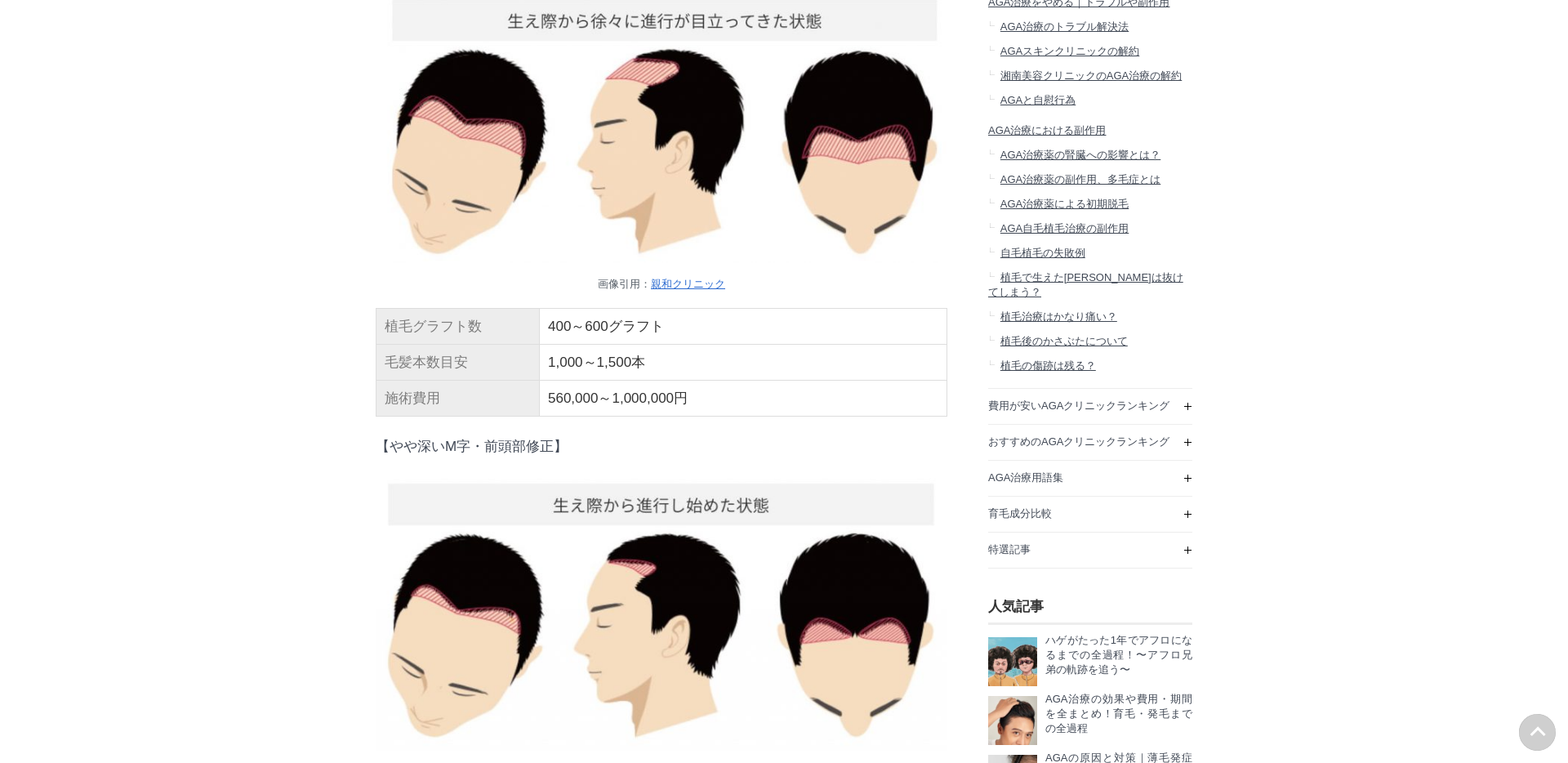
scroll to position [10090, 0]
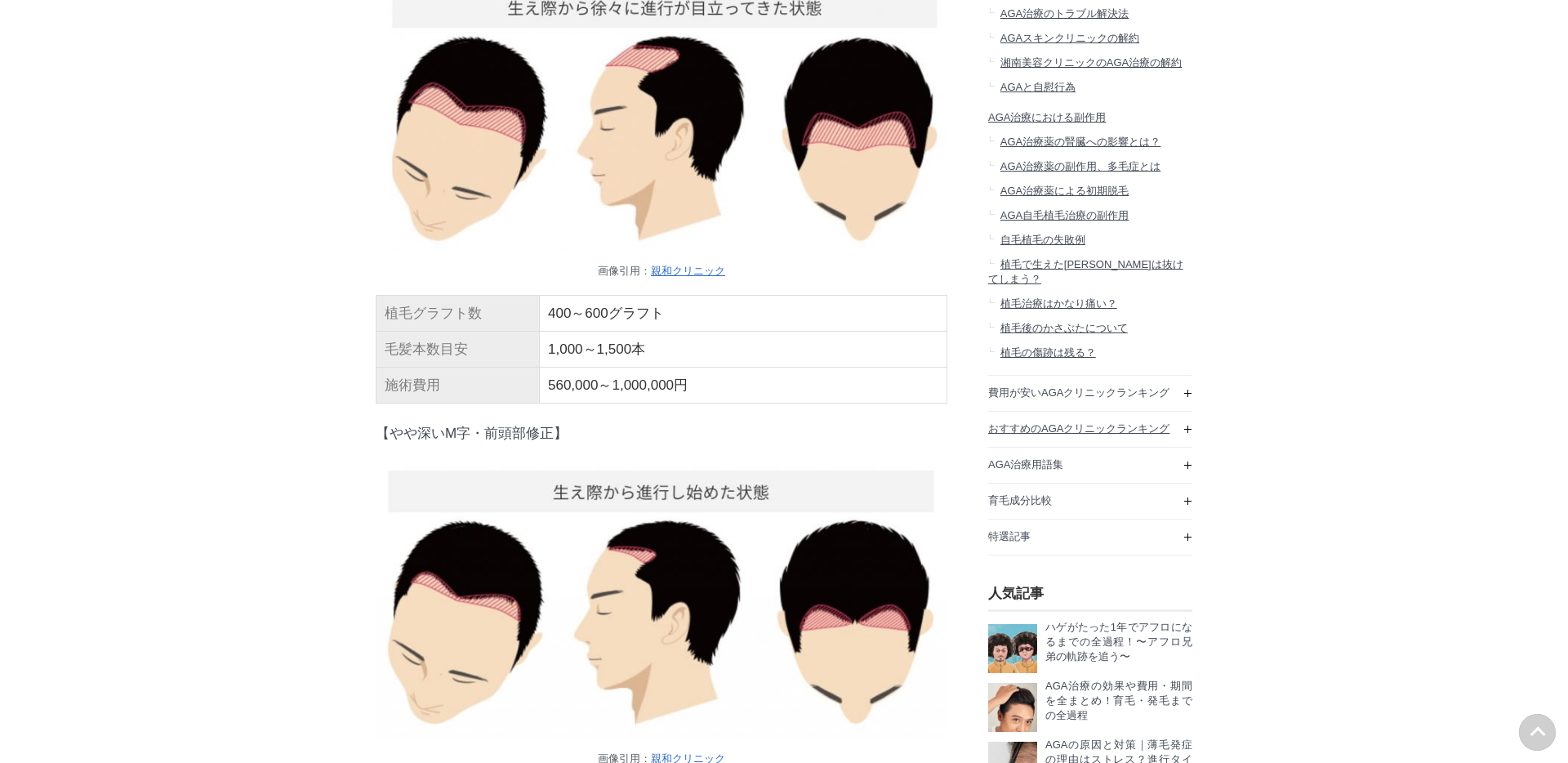
click at [1010, 435] on span "おすすめのAGAクリニックランキング" at bounding box center [1079, 428] width 181 height 12
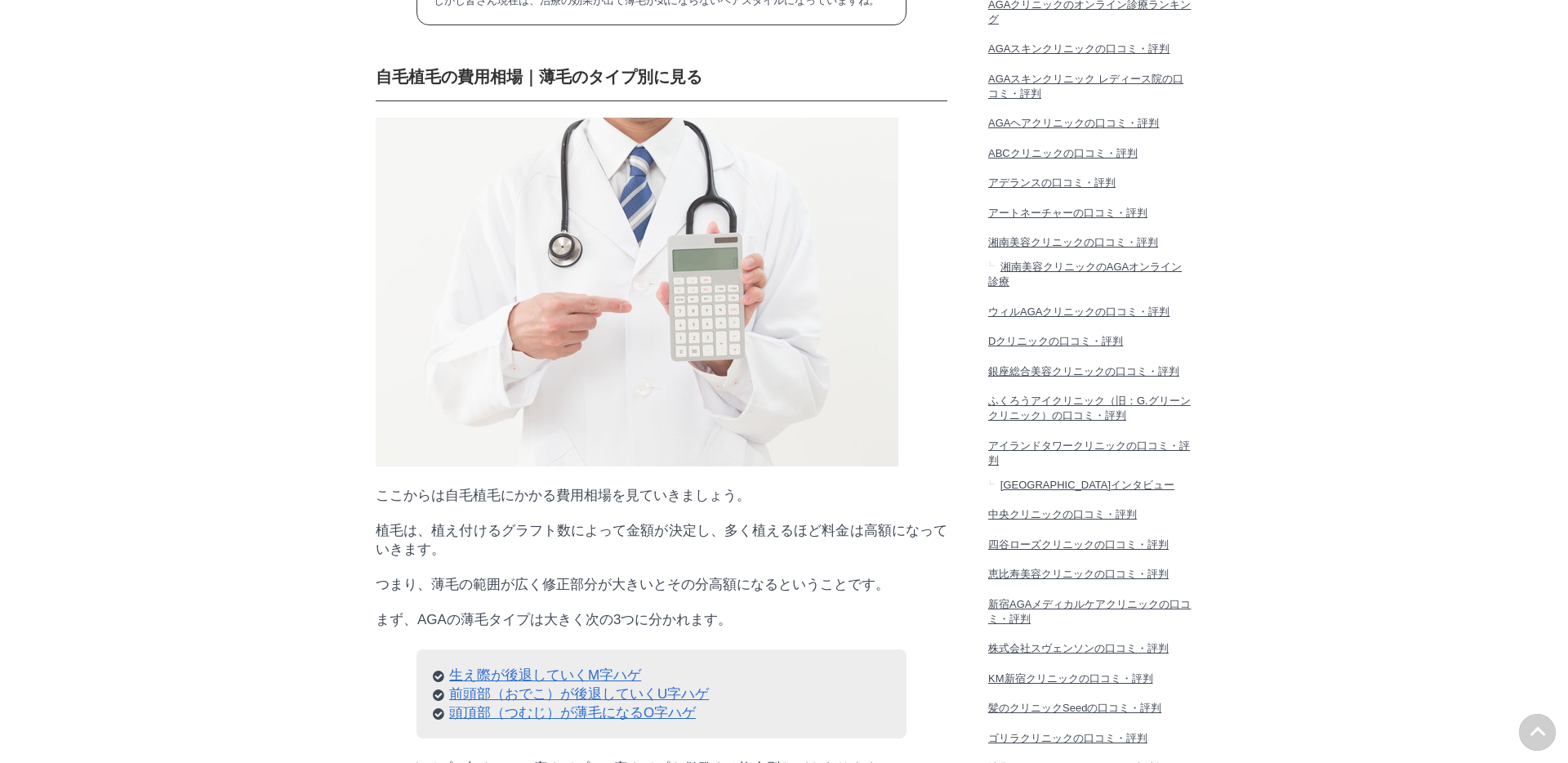
scroll to position [9213, 0]
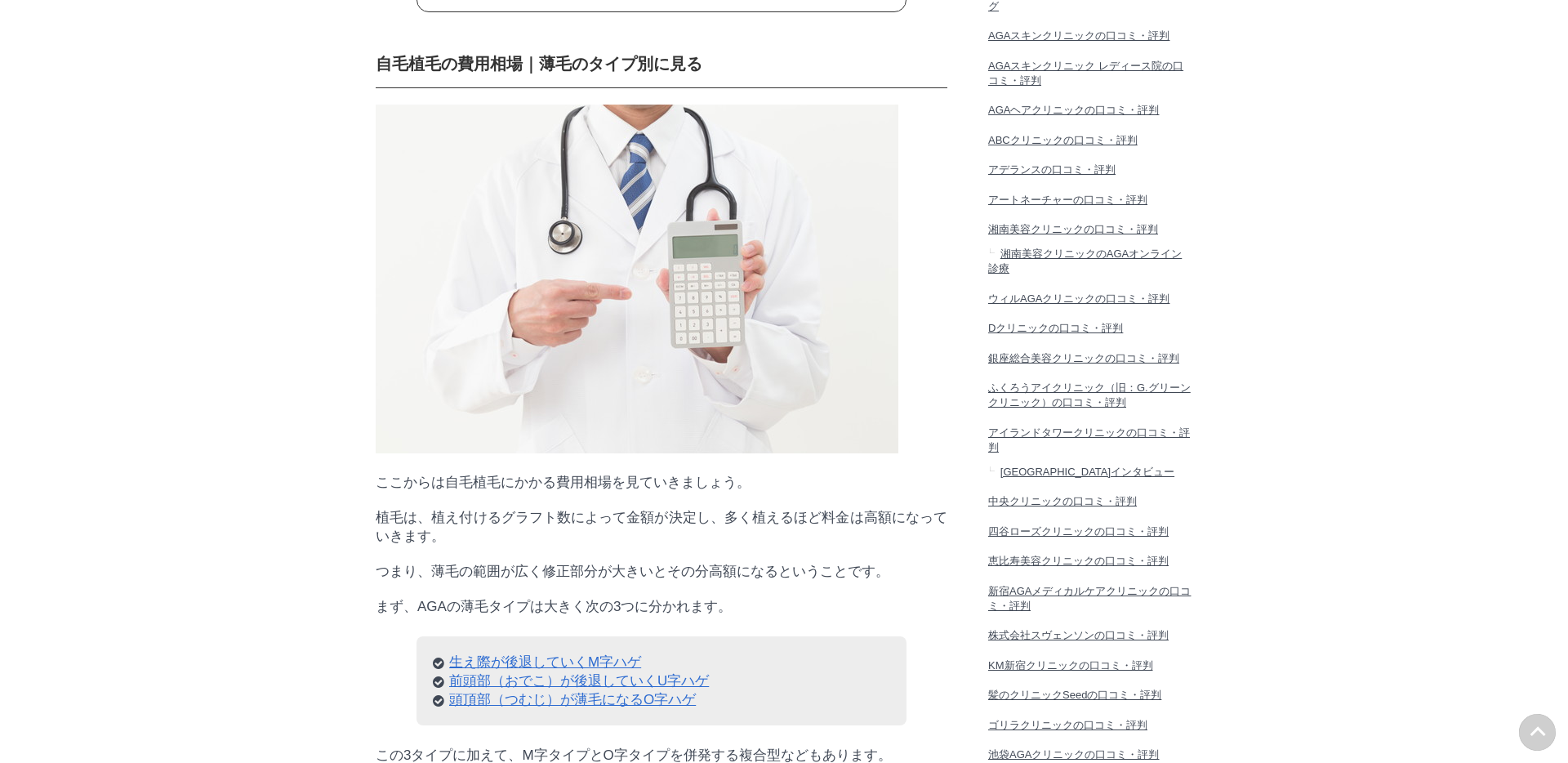
click at [1041, 453] on span "アイランドタワークリニックの口コミ・評判" at bounding box center [1089, 439] width 201 height 27
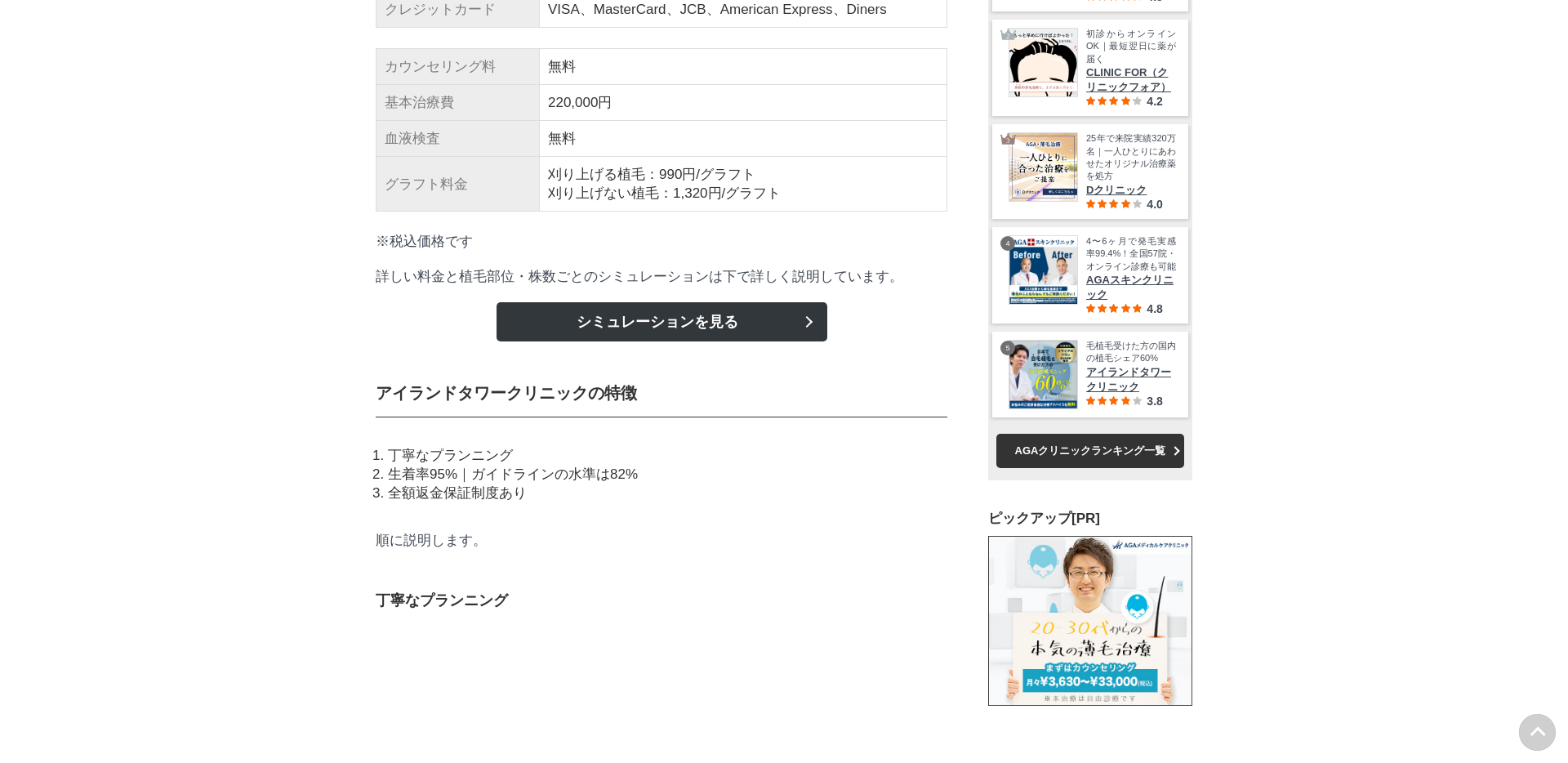
scroll to position [8483, 0]
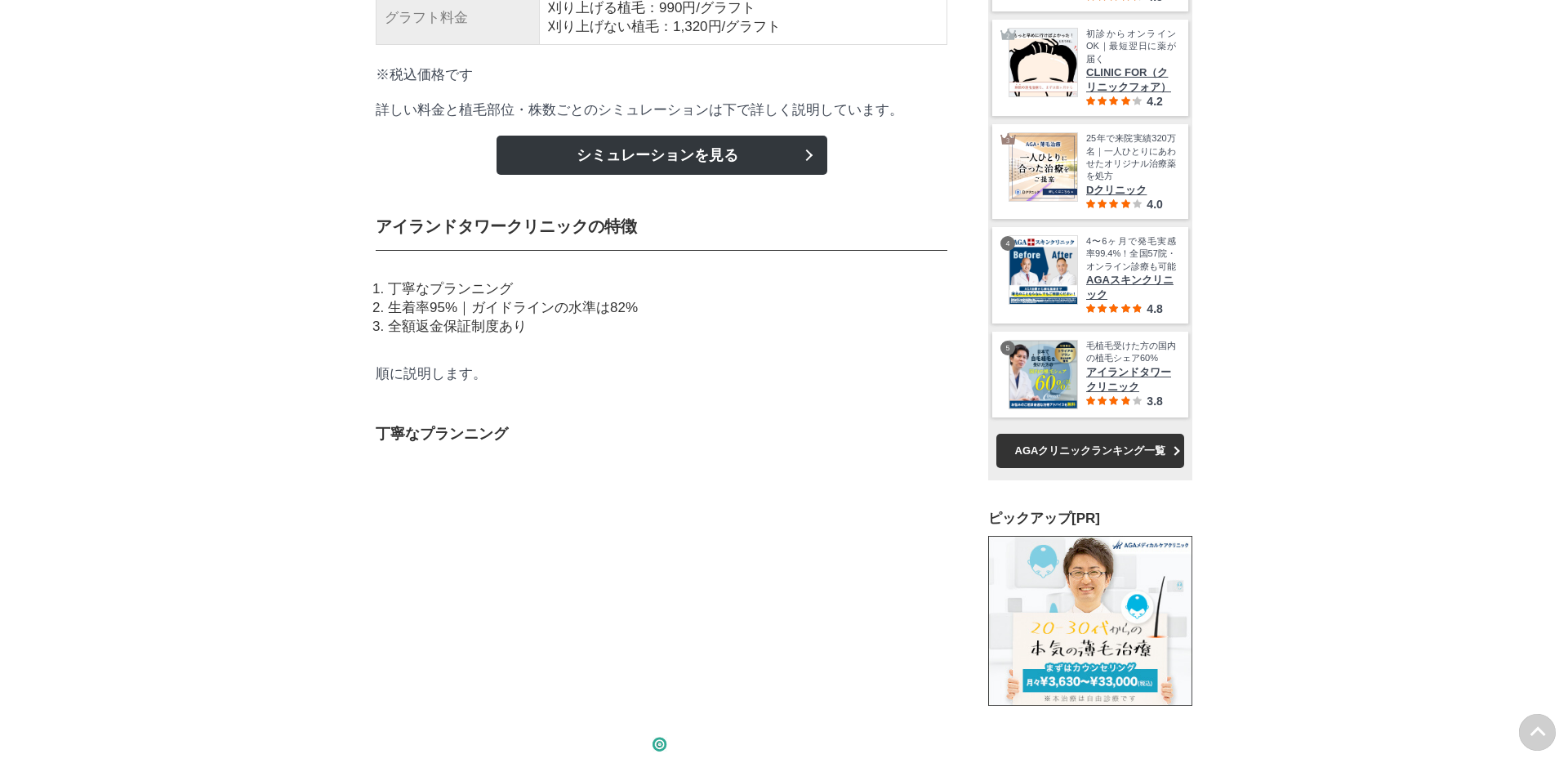
drag, startPoint x: 549, startPoint y: 280, endPoint x: 668, endPoint y: 280, distance: 119.0
copy td "220,000円"
drag, startPoint x: 546, startPoint y: 353, endPoint x: 840, endPoint y: 375, distance: 294.8
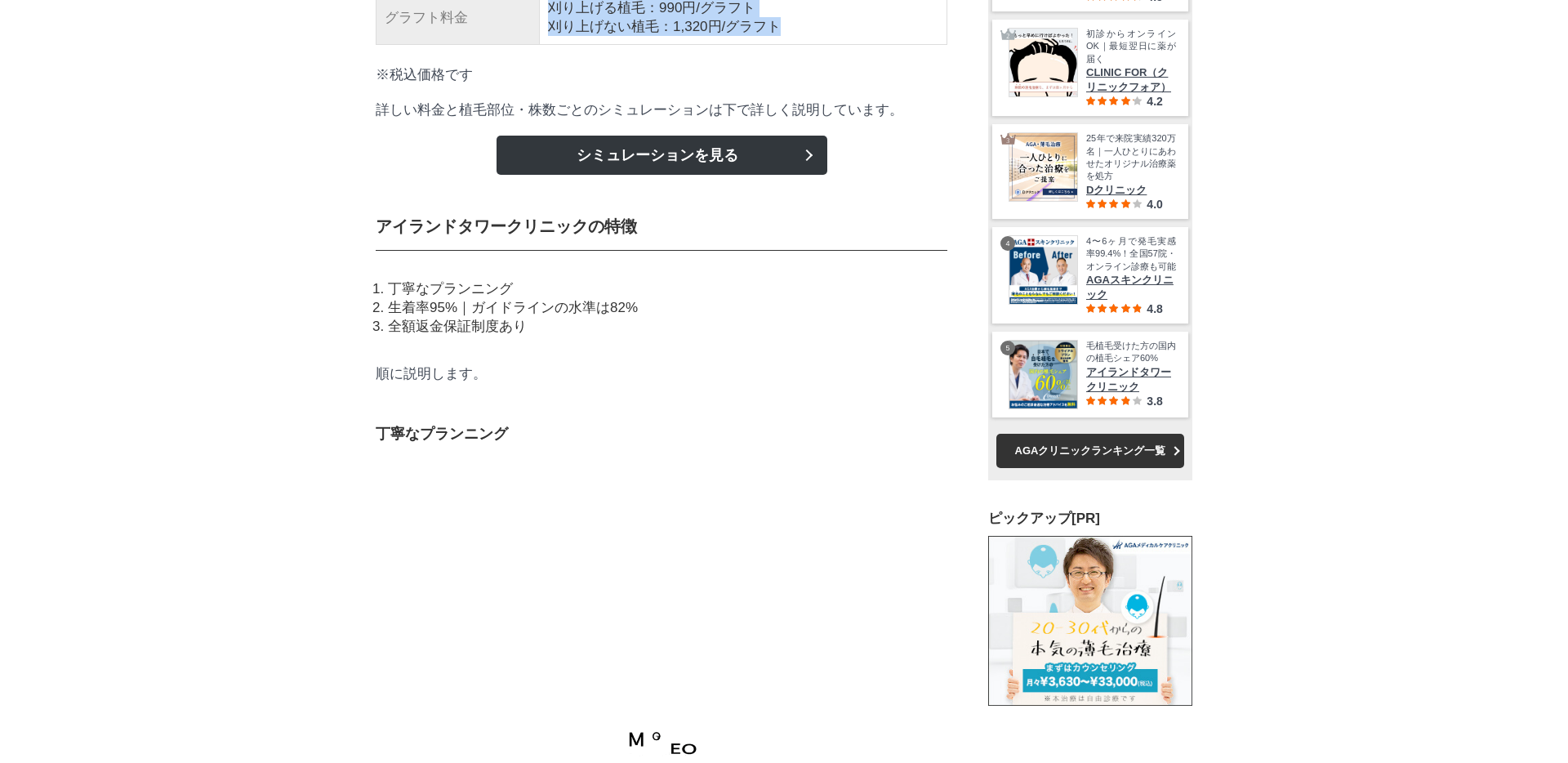
click at [840, 45] on td "刈り上げる植毛：990円/グラフト 刈り上げない植毛：1,320円/グラフト" at bounding box center [743, 17] width 407 height 55
copy td "刈り上げる植毛：990円/グラフト 刈り上げない植毛：1,320円/グラフト"
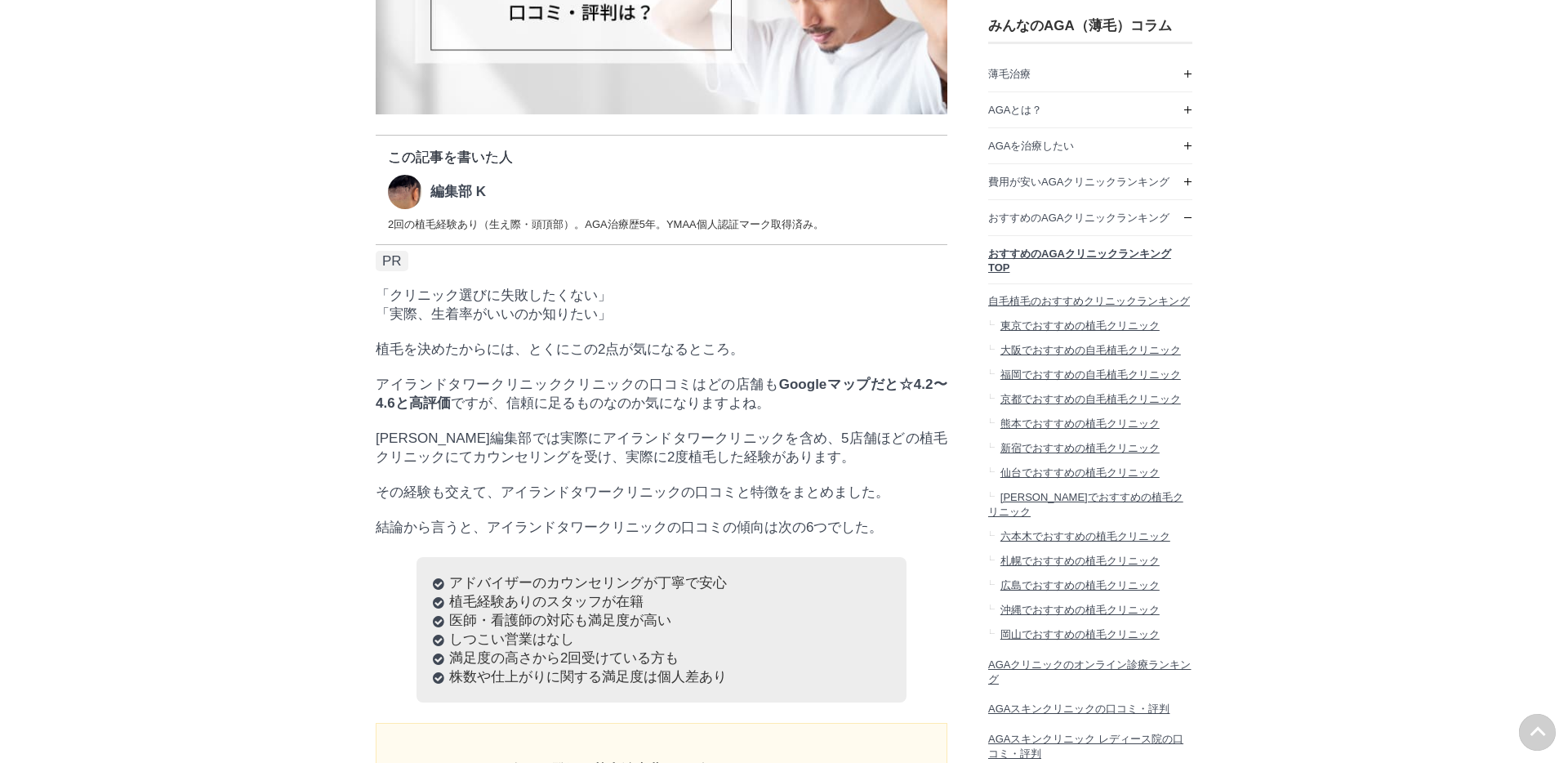
scroll to position [0, 0]
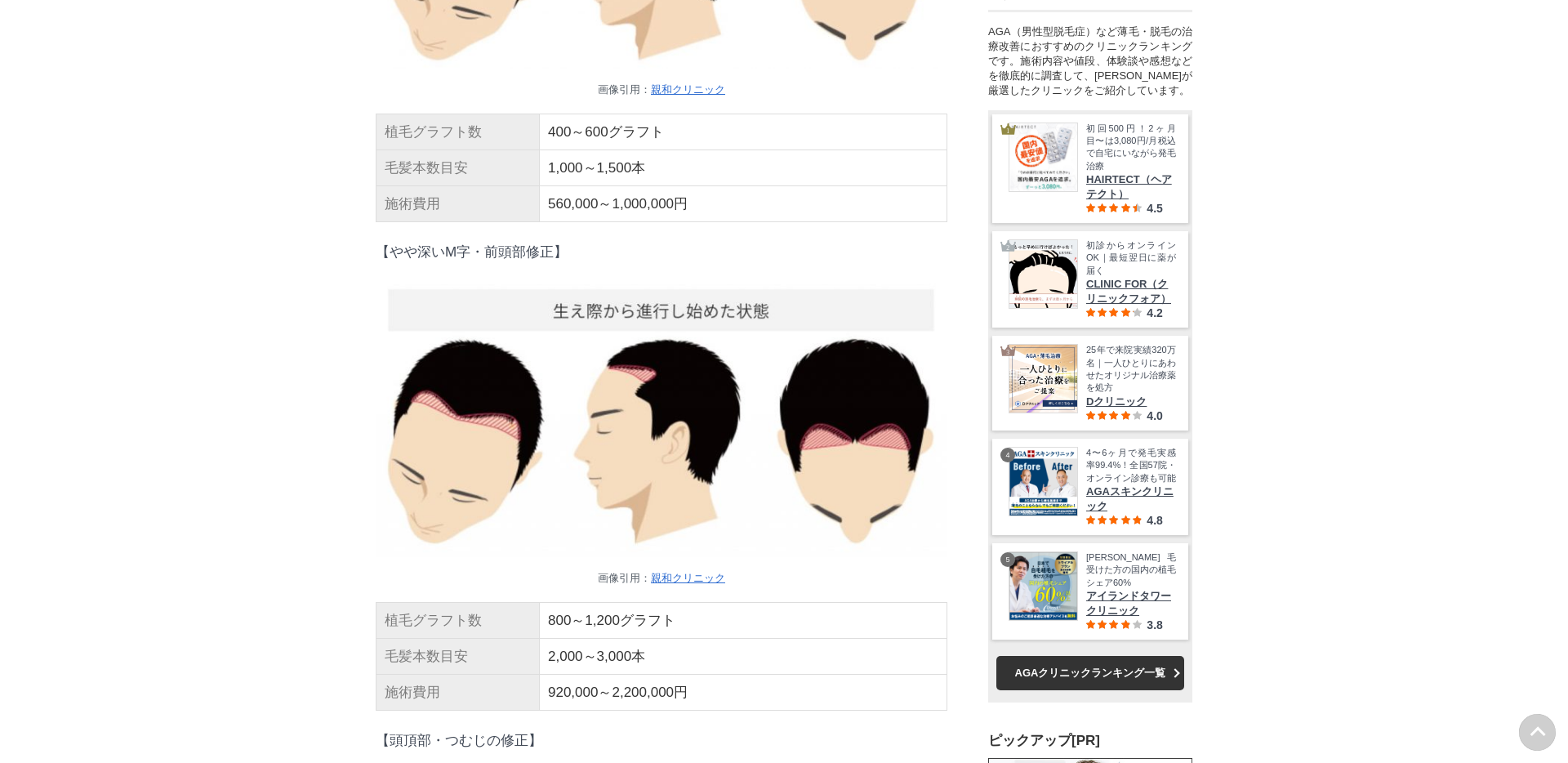
scroll to position [11202, 0]
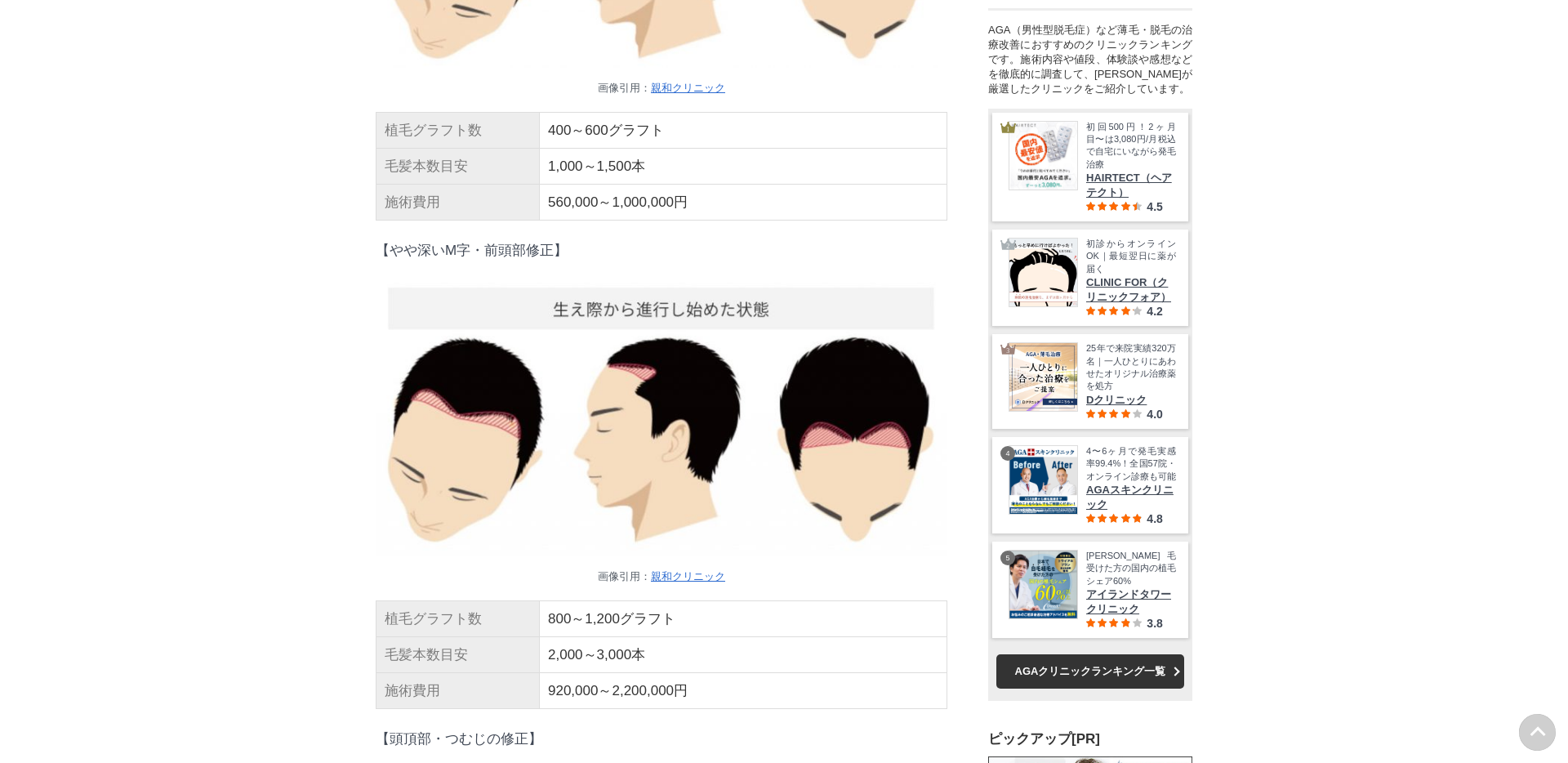
drag, startPoint x: 391, startPoint y: 129, endPoint x: 484, endPoint y: 129, distance: 93.0
copy p "浅めのM字修正"
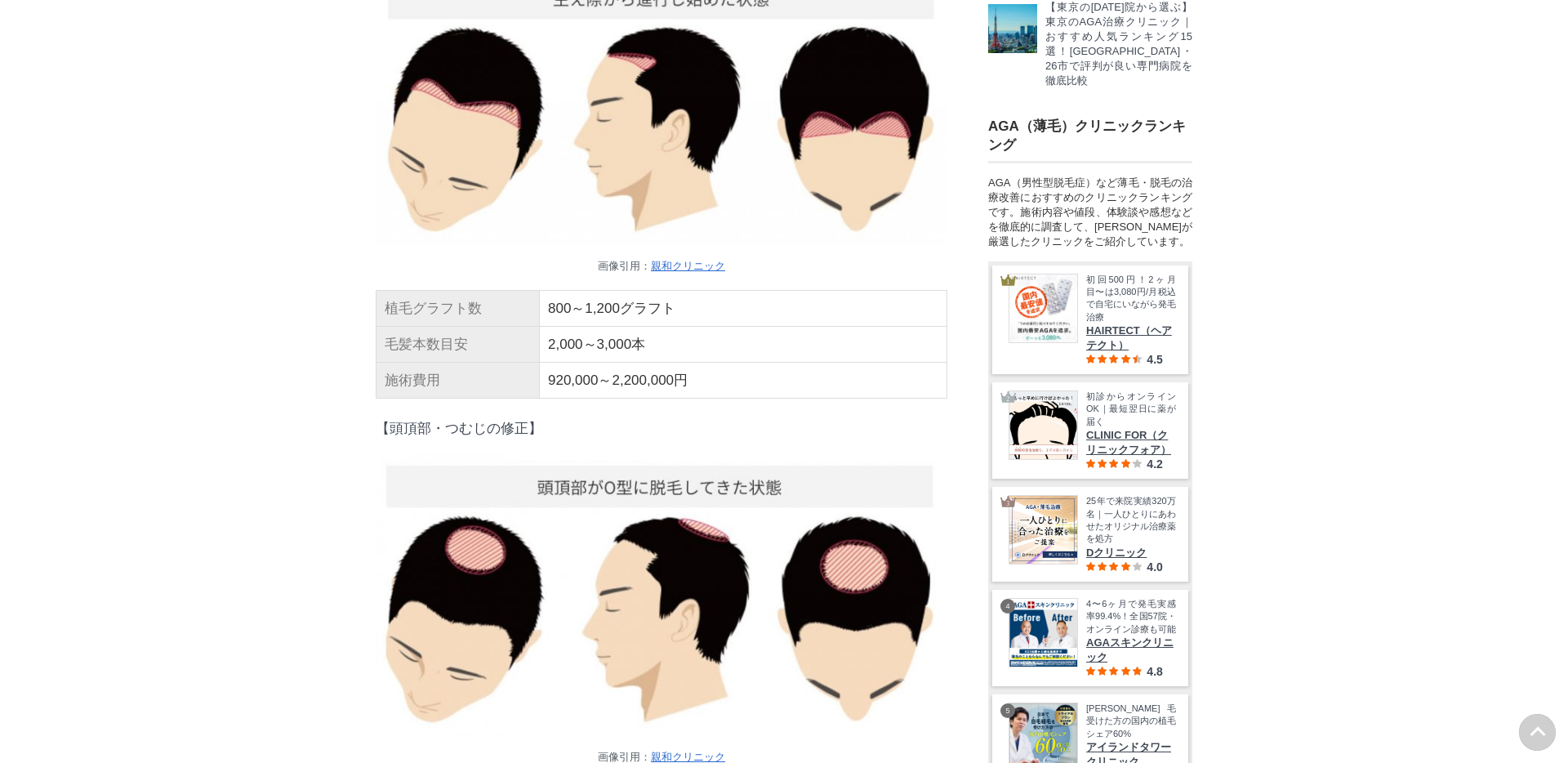
scroll to position [11635, 0]
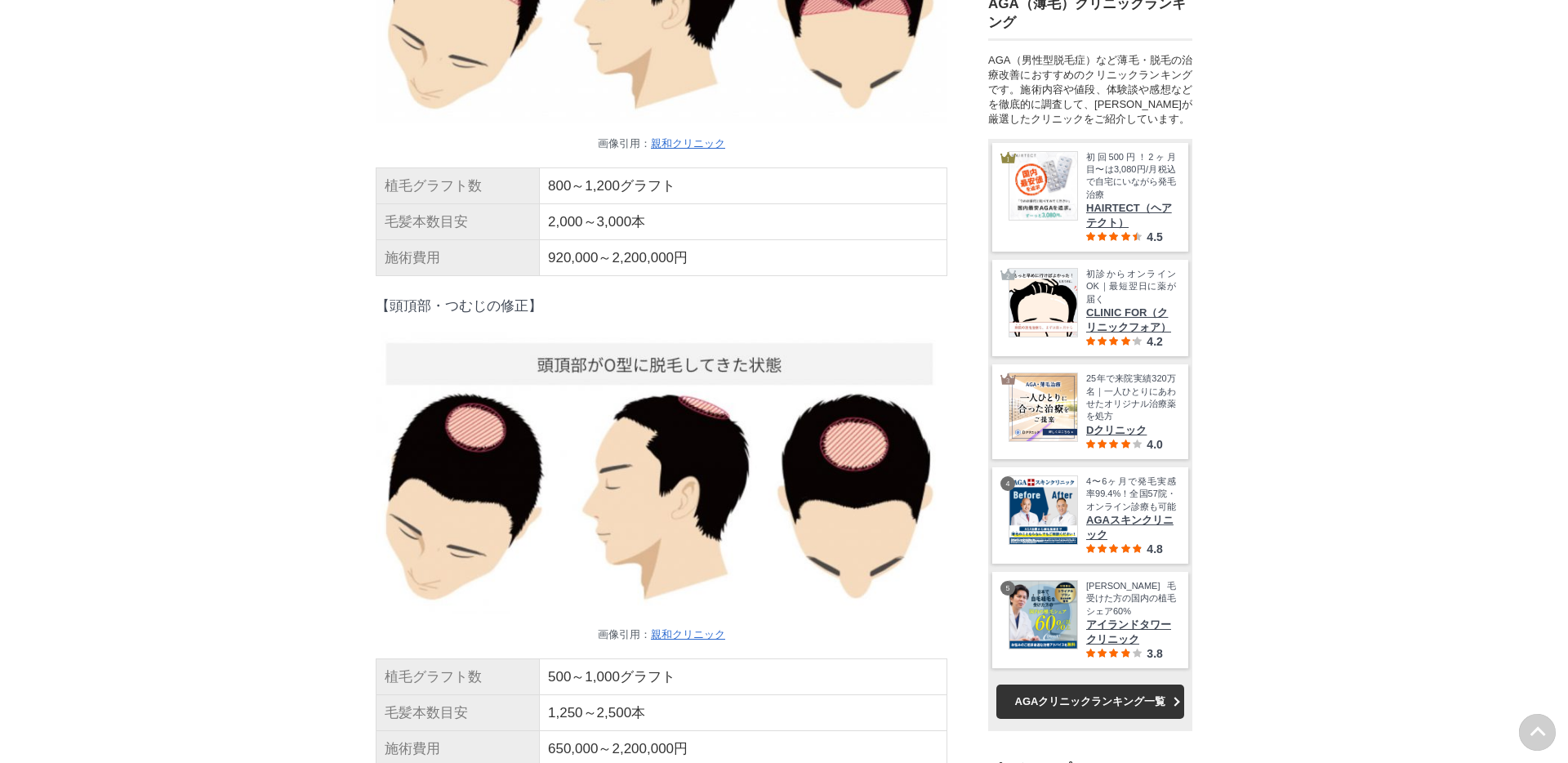
drag, startPoint x: 388, startPoint y: 190, endPoint x: 561, endPoint y: 191, distance: 173.0
copy p "やや深いM字・前頭部修正"
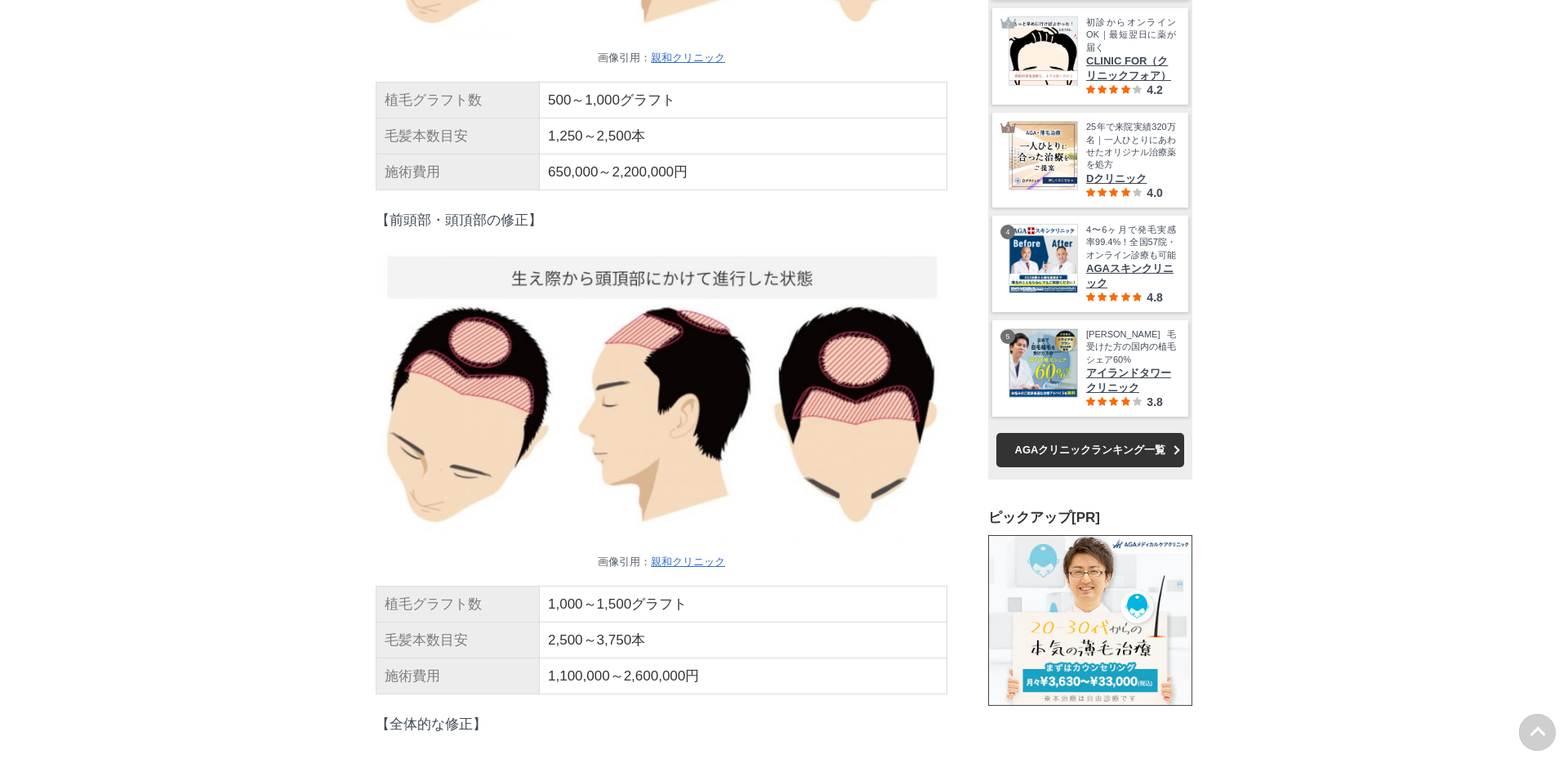
scroll to position [61571, 80844]
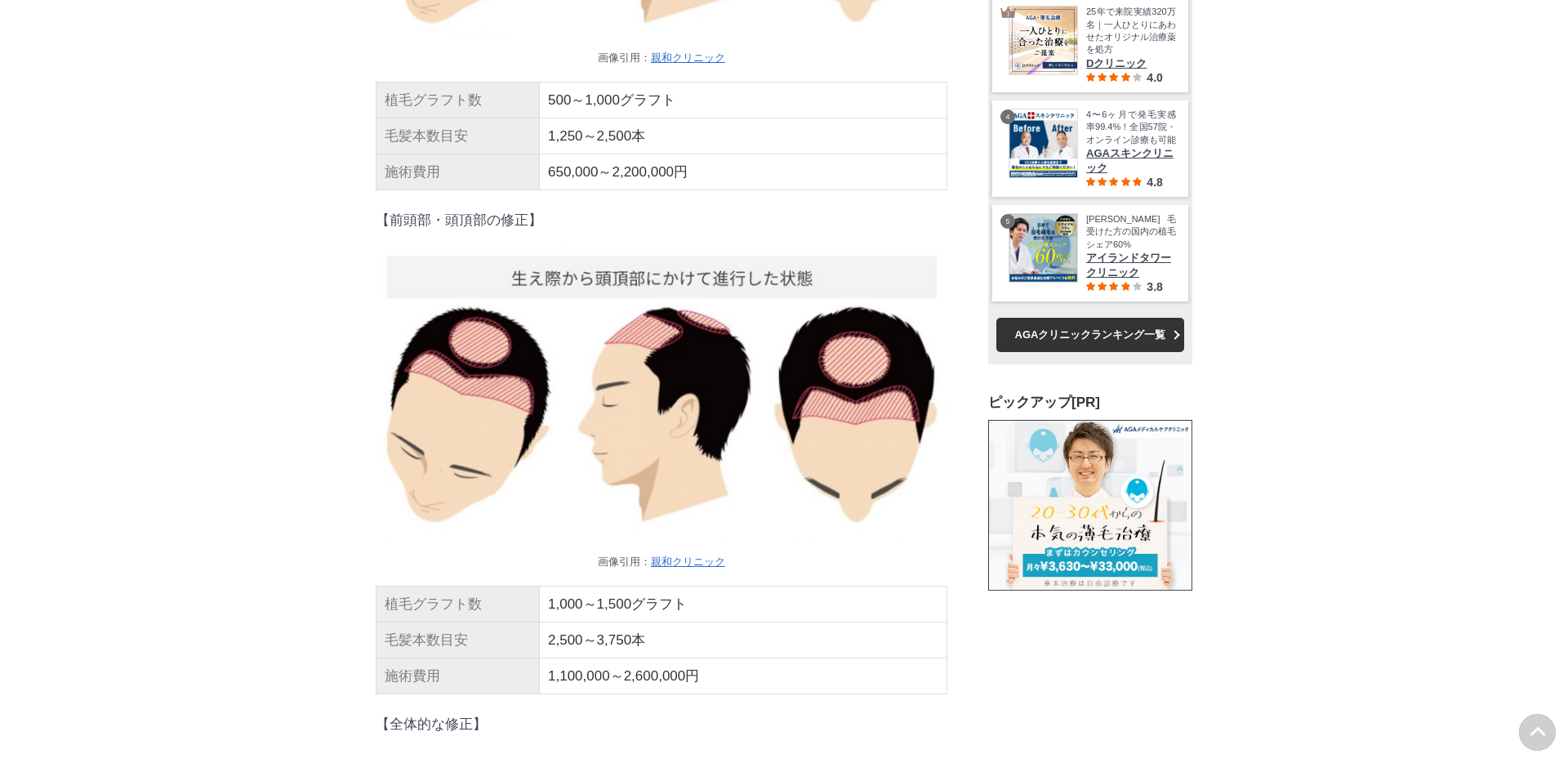
drag, startPoint x: 392, startPoint y: 114, endPoint x: 527, endPoint y: 115, distance: 135.0
copy p "頭頂部・つむじの修正"
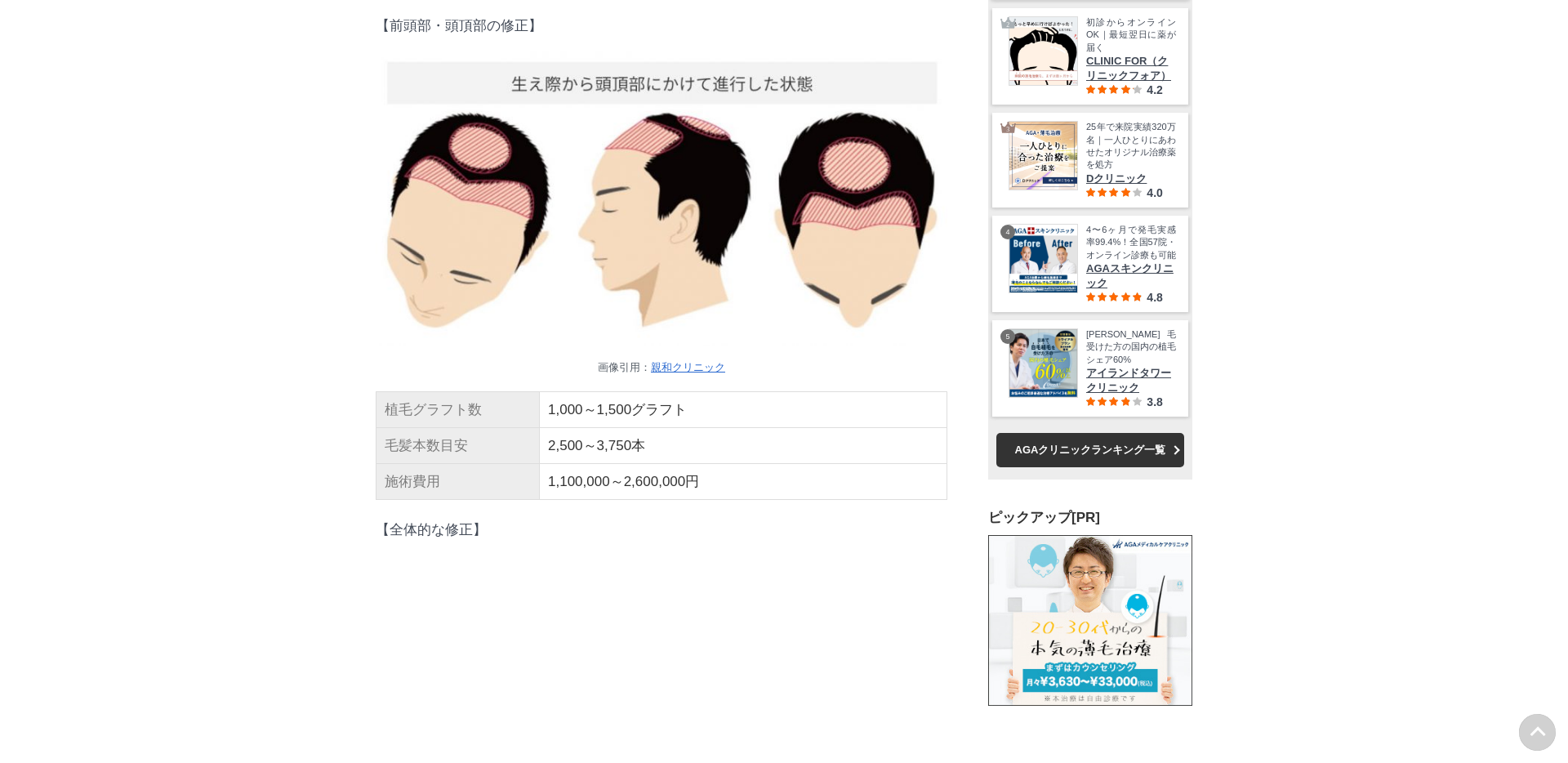
scroll to position [12494, 0]
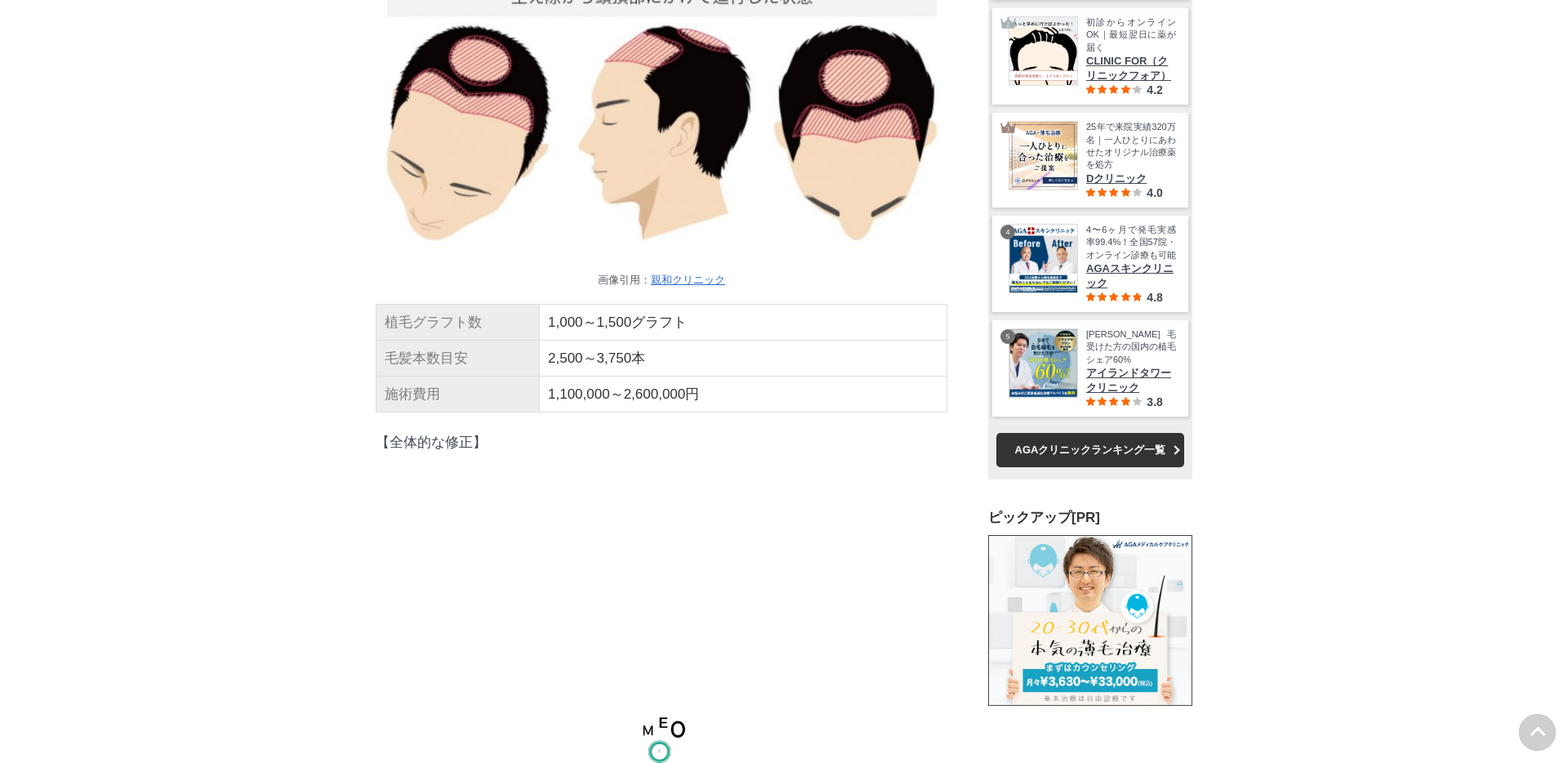
drag, startPoint x: 387, startPoint y: 326, endPoint x: 532, endPoint y: 329, distance: 145.0
copy p "前頭部・頭頂部の修正"
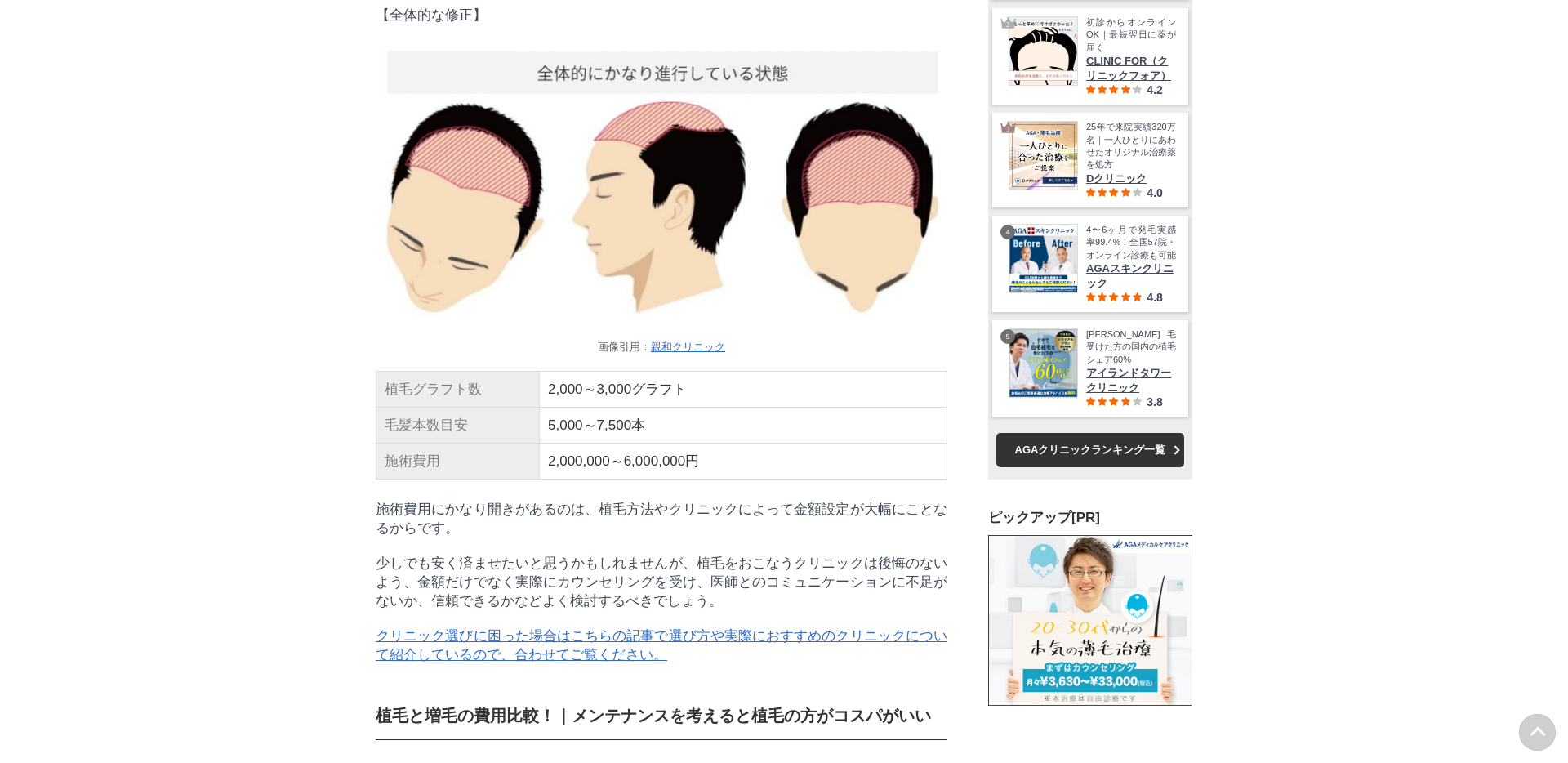
scroll to position [13147, 0]
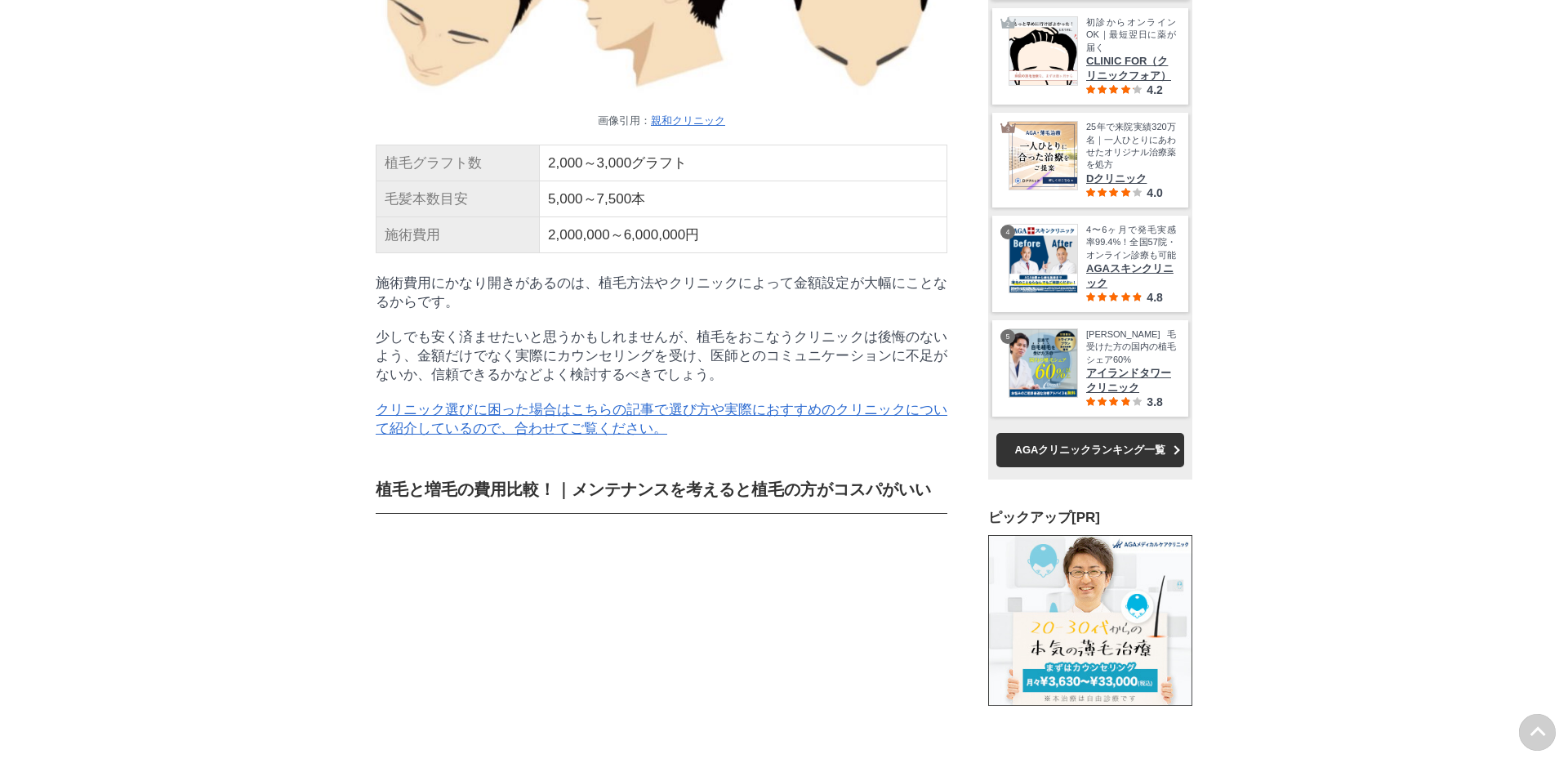
drag, startPoint x: 387, startPoint y: 191, endPoint x: 475, endPoint y: 191, distance: 88.0
copy p "全体的な修正"
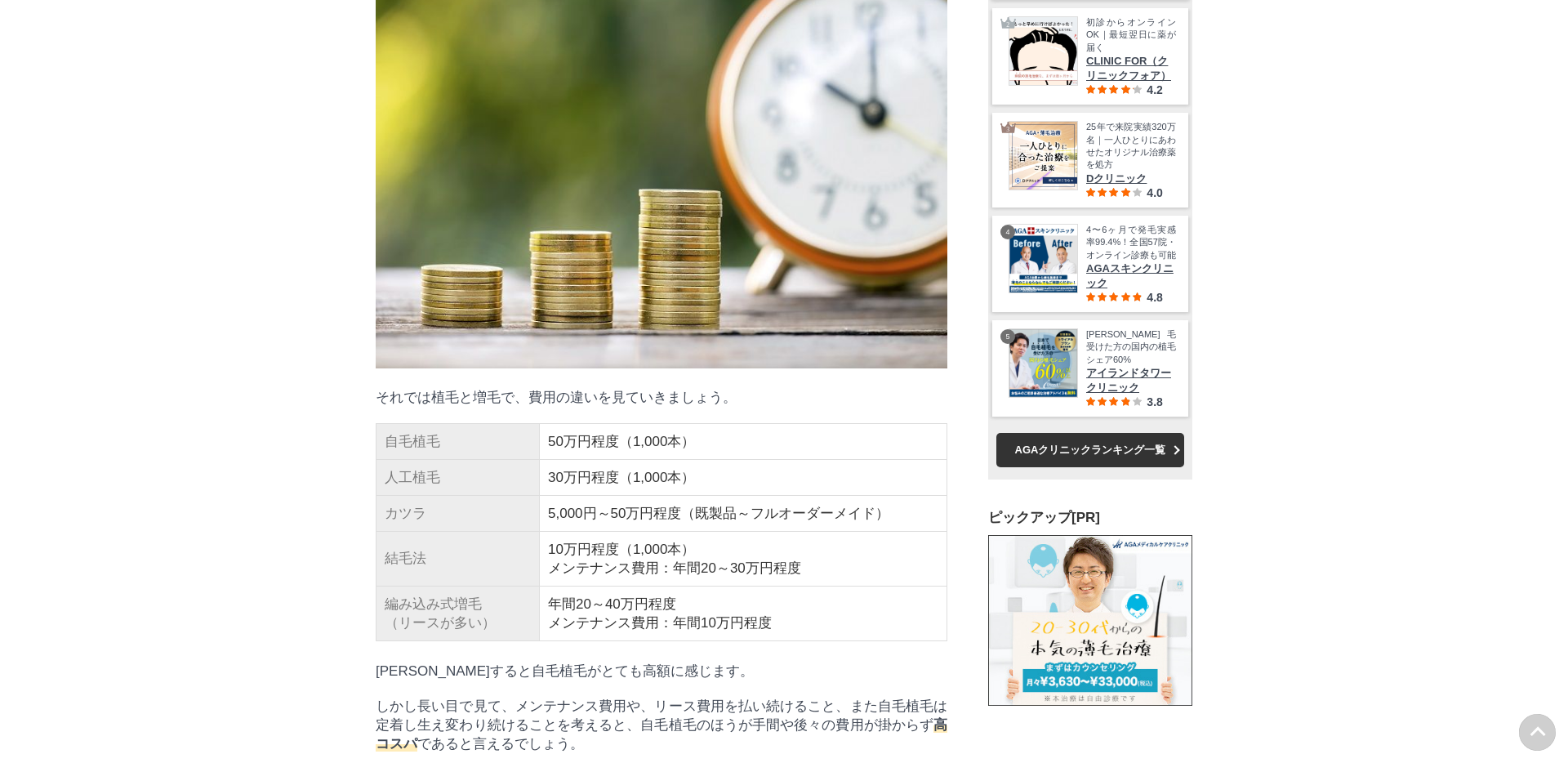
scroll to position [13755, 0]
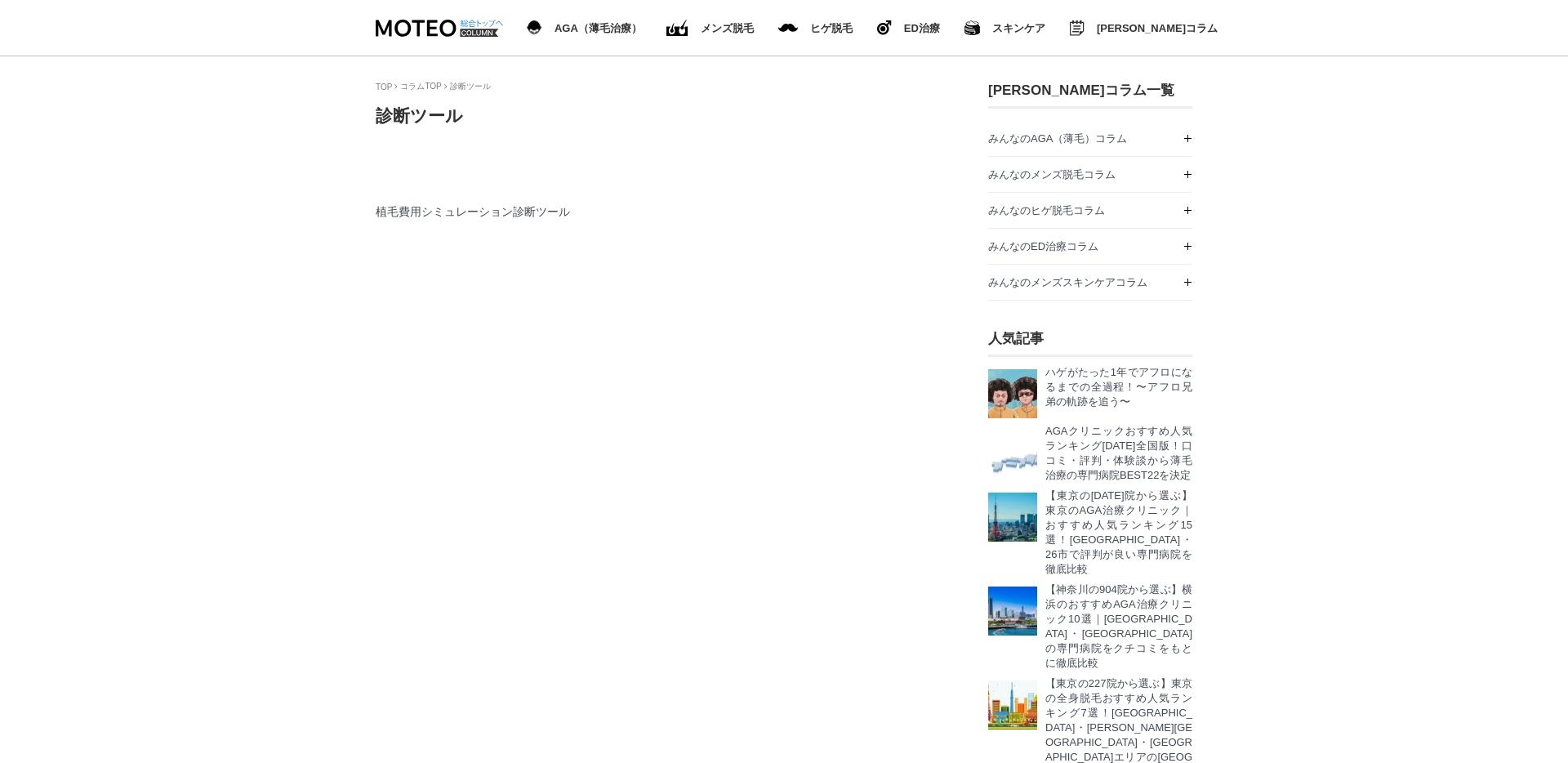
scroll to position [2116, 817]
click at [889, 174] on p "植毛費用シミュレーション診断ツール" at bounding box center [661, 180] width 571 height 80
click at [1119, 463] on p "AGAクリニックおすすめ人気ランキング[DATE]全国版！口コミ・評判・体験談から薄毛治療の専門病院BEST22を決定" at bounding box center [1119, 453] width 147 height 59
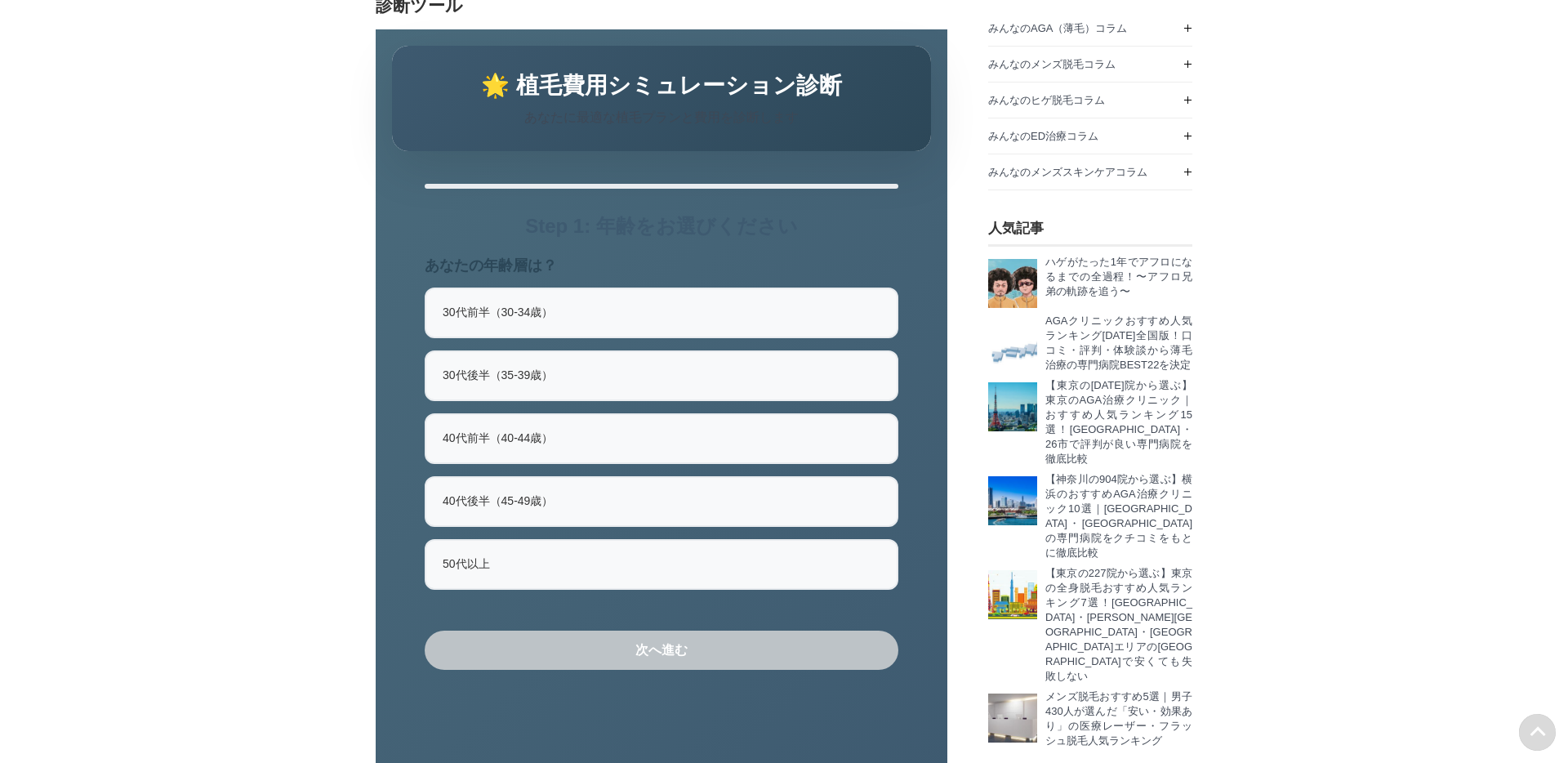
scroll to position [35, 0]
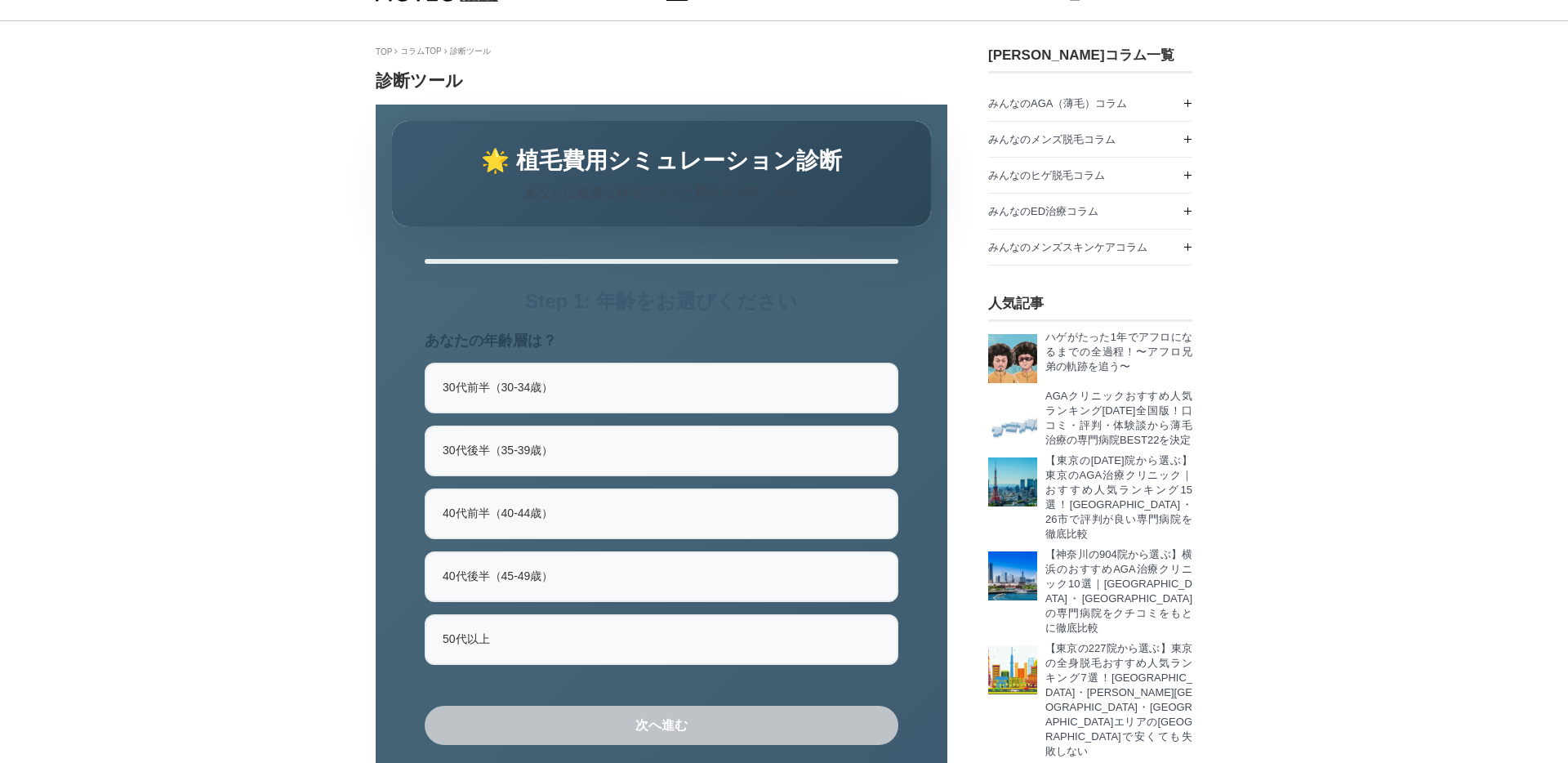
click at [557, 411] on label "30代前半（30-34歳）" at bounding box center [662, 388] width 474 height 50
click at [435, 373] on input "30代前半（30-34歳）" at bounding box center [430, 368] width 10 height 10
radio input "true"
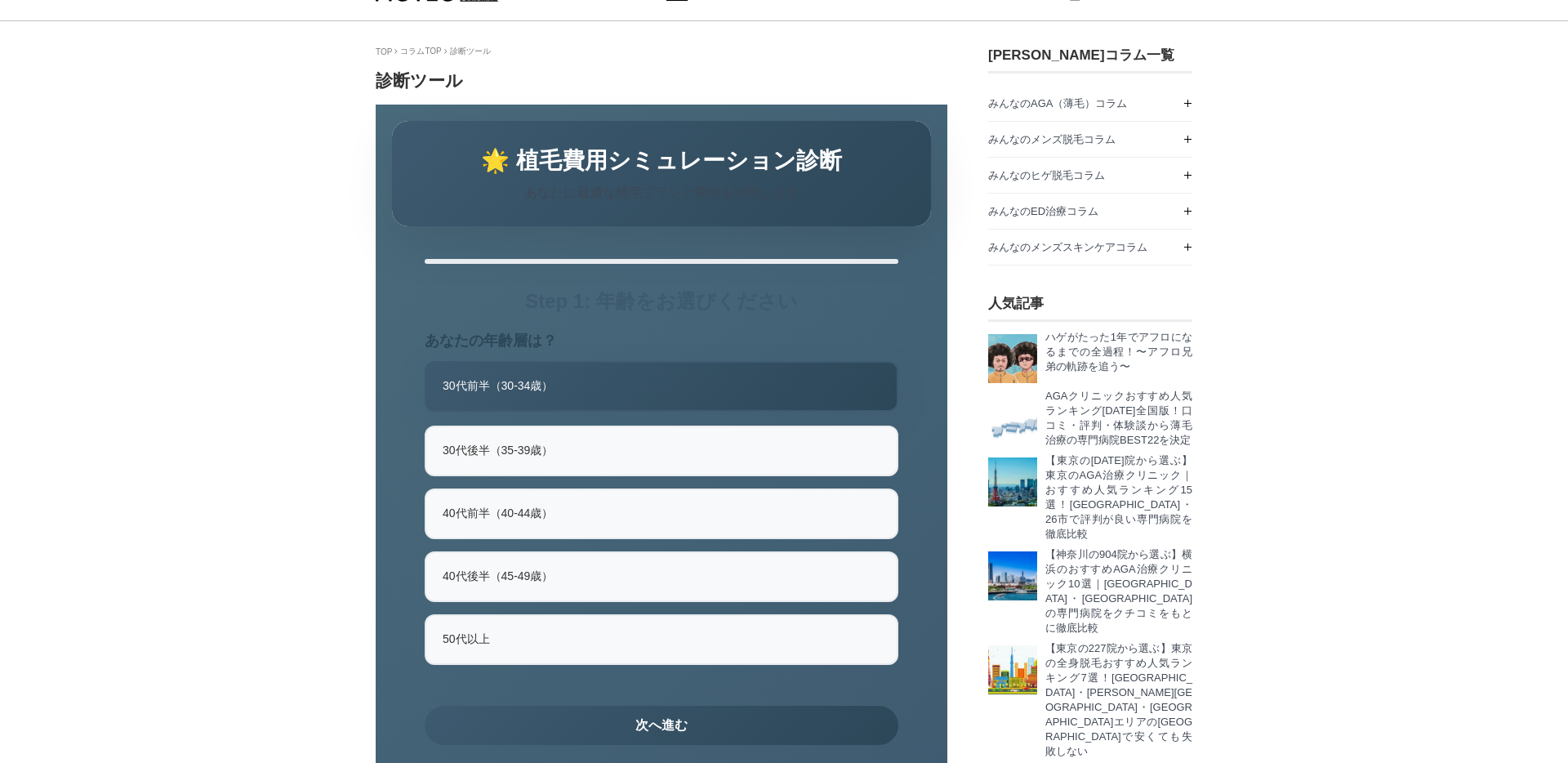
scroll to position [174, 0]
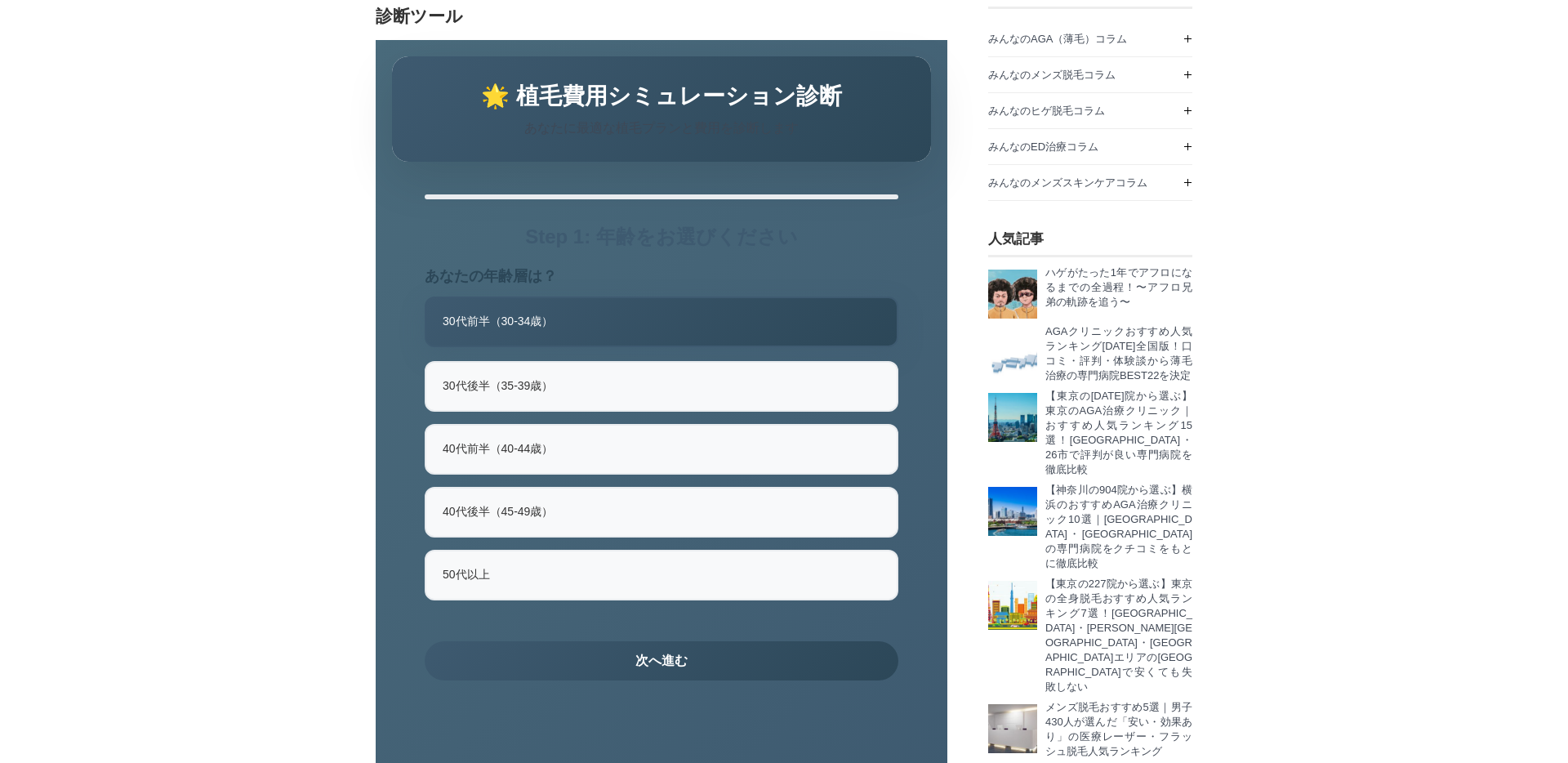
scroll to position [102, 0]
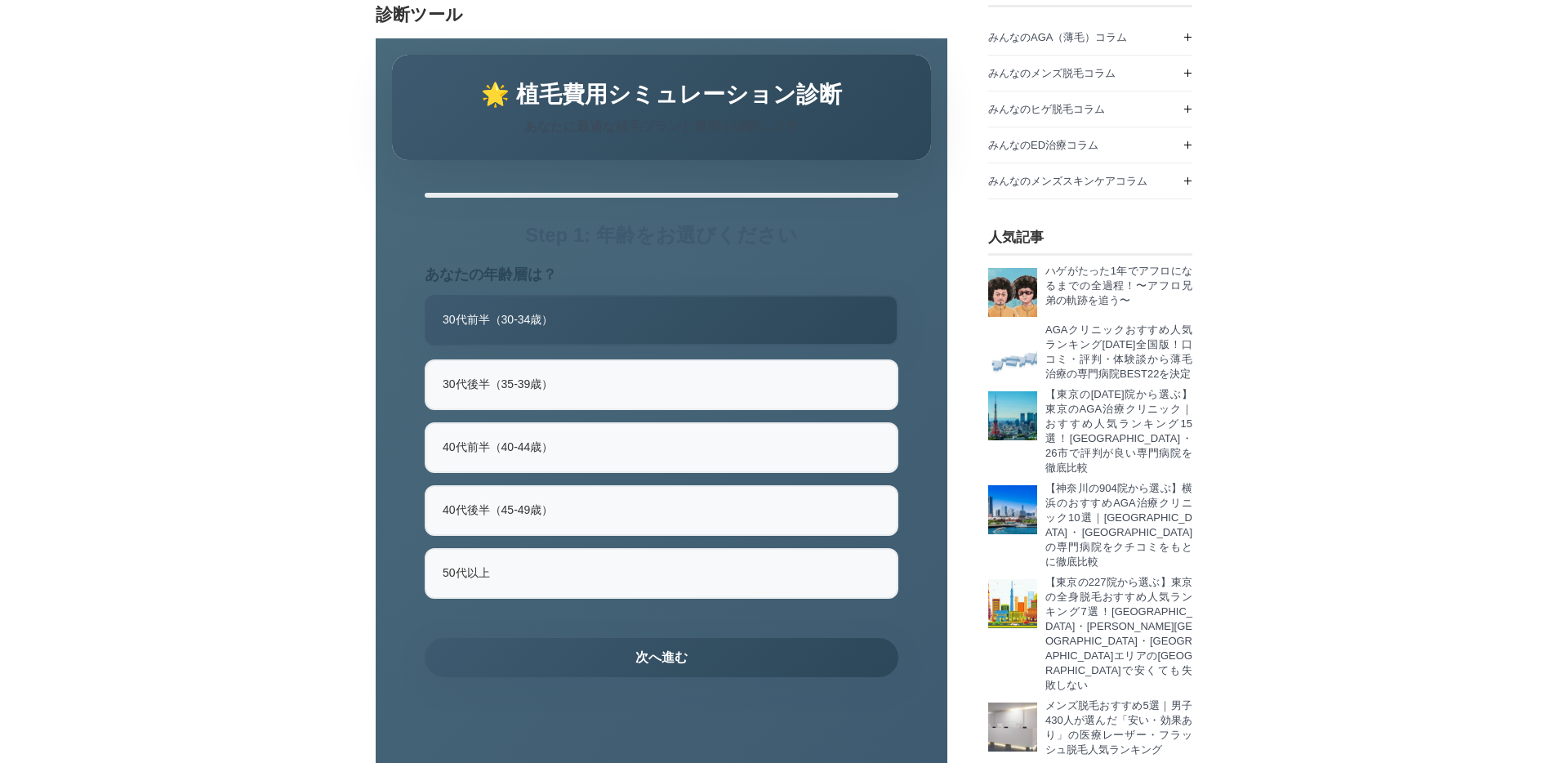
click at [634, 677] on button "次へ進む" at bounding box center [662, 658] width 474 height 39
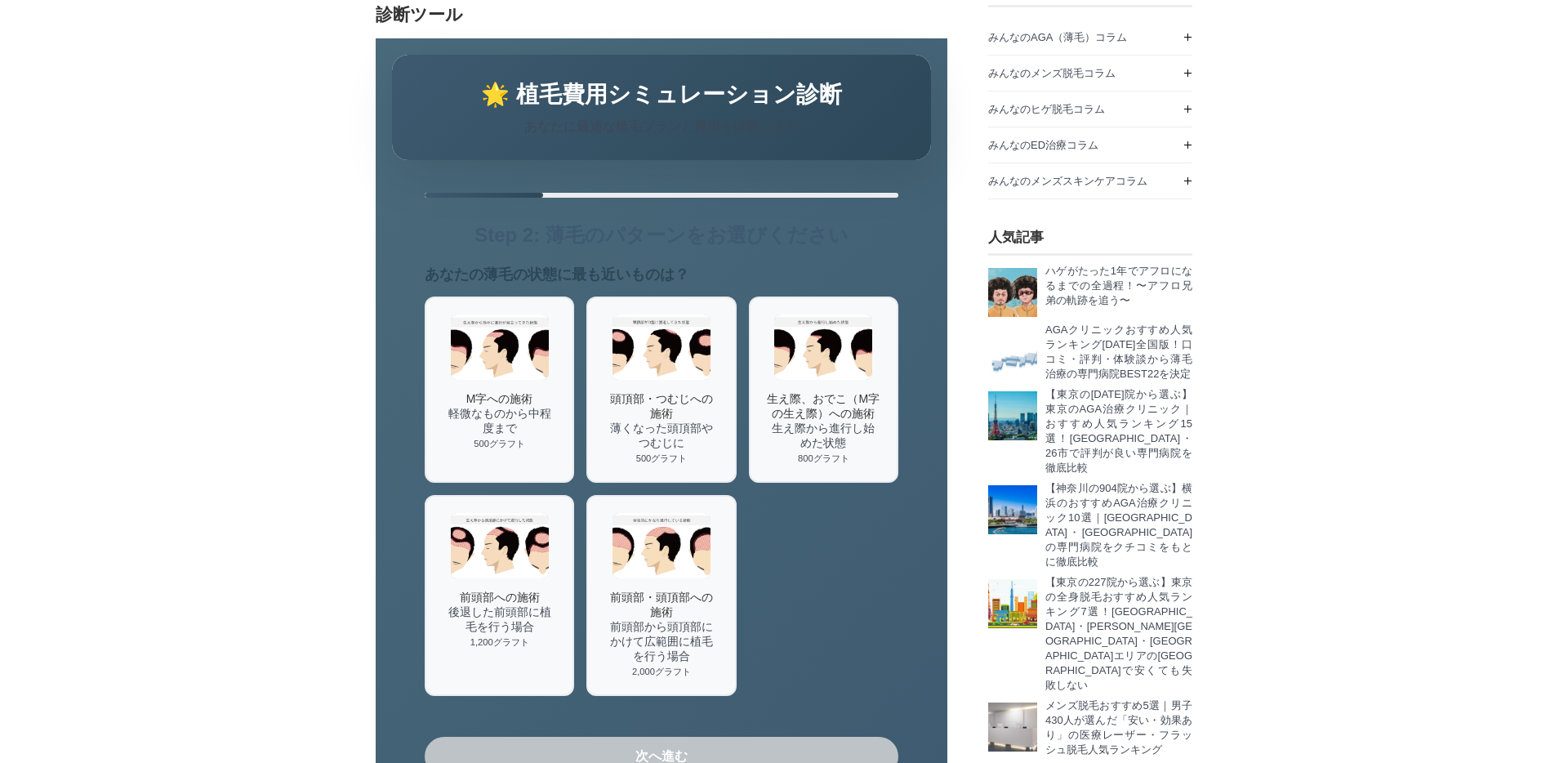
scroll to position [147, 0]
